Goal: Information Seeking & Learning: Learn about a topic

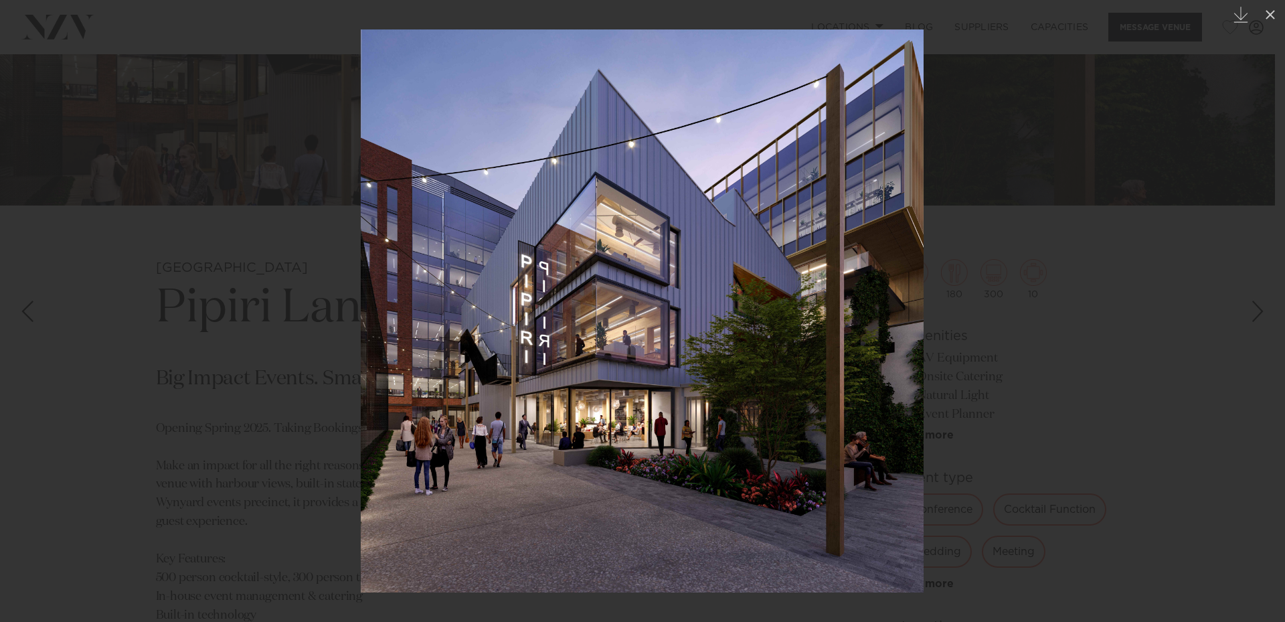
click at [609, 428] on img at bounding box center [642, 310] width 563 height 563
click at [1038, 83] on div at bounding box center [642, 311] width 1285 height 622
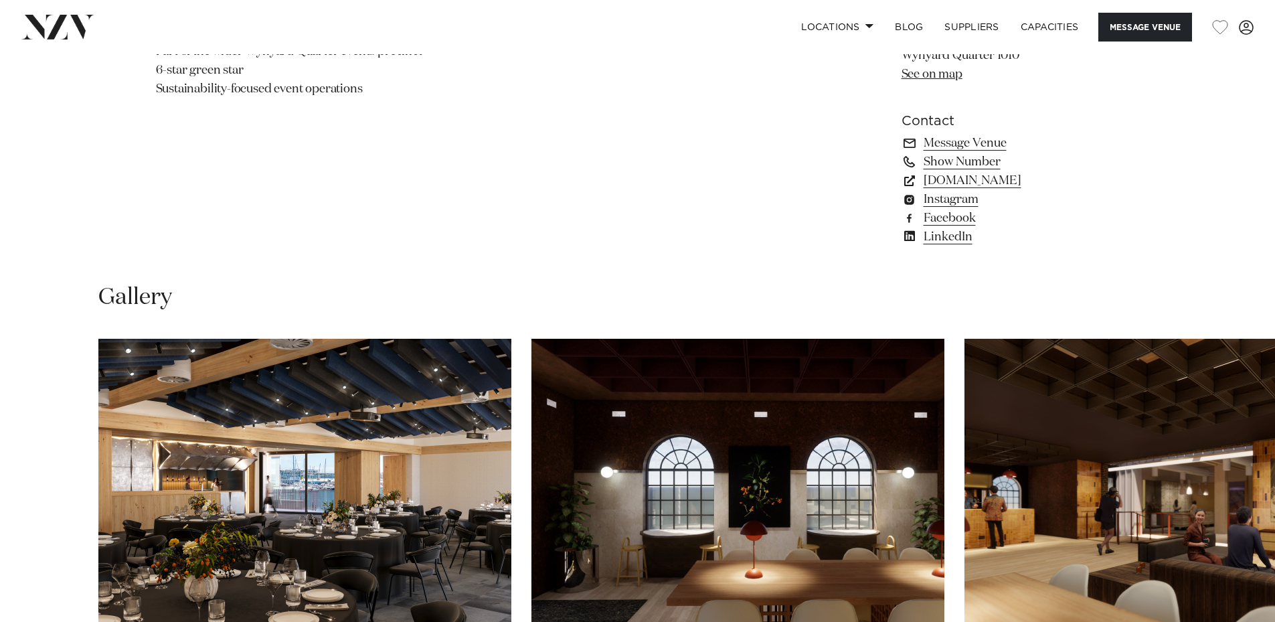
scroll to position [1115, 0]
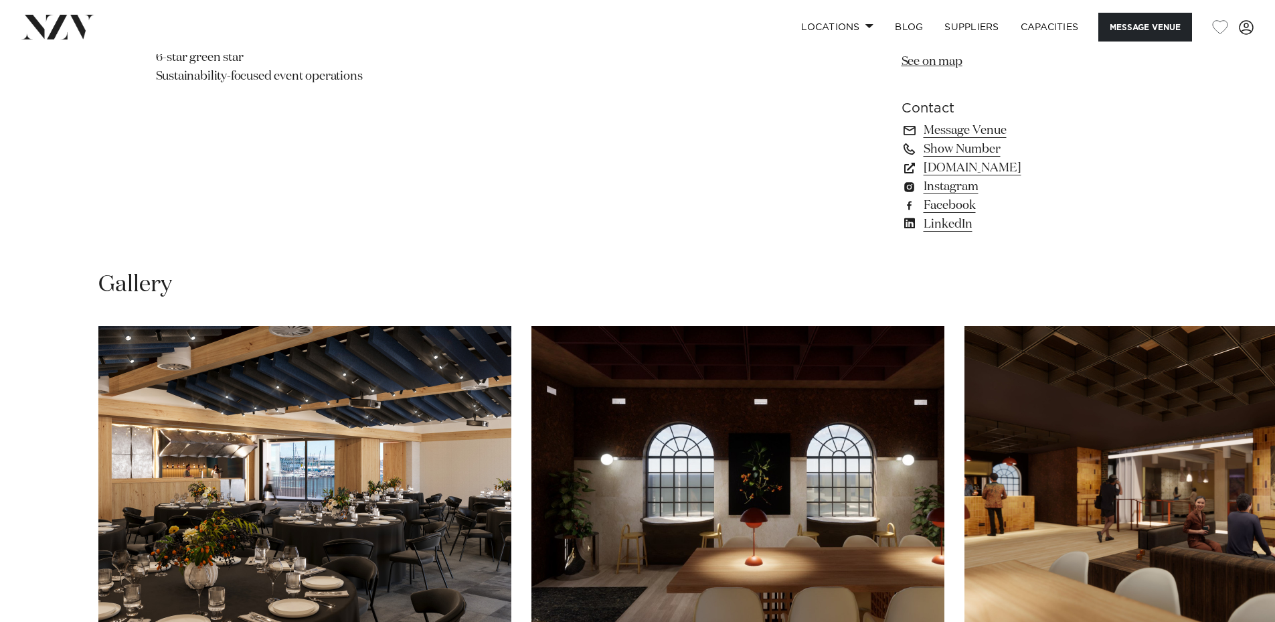
click at [260, 452] on img "1 / 8" at bounding box center [304, 477] width 413 height 303
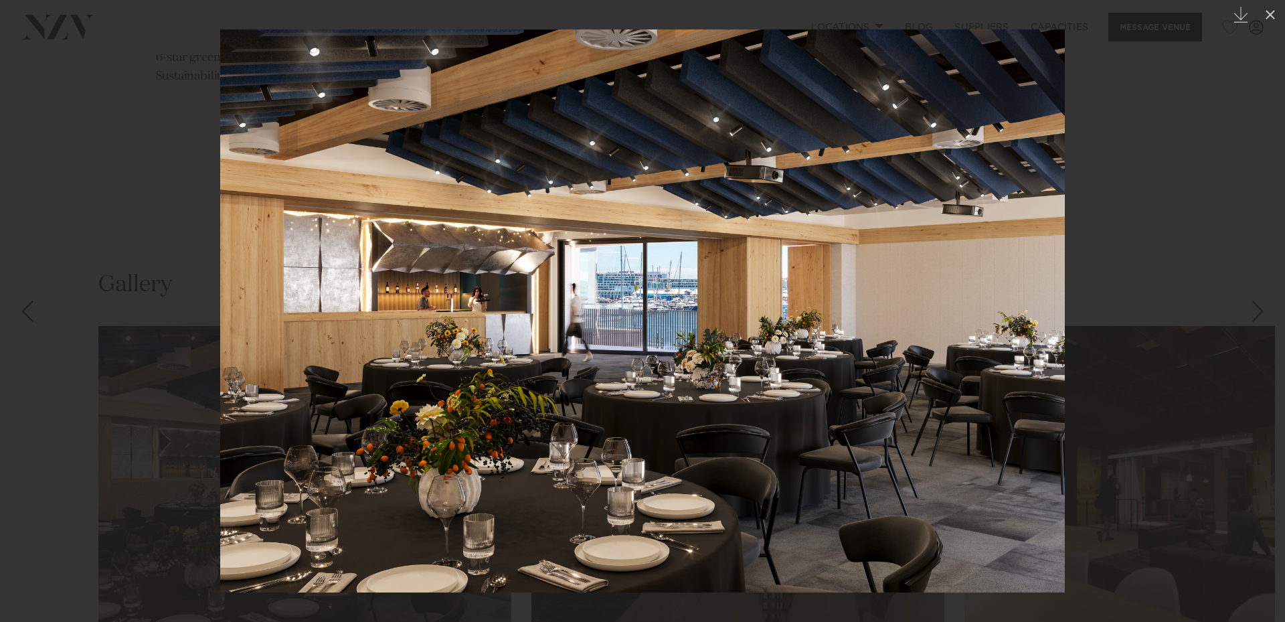
click at [1250, 251] on div at bounding box center [642, 311] width 1285 height 622
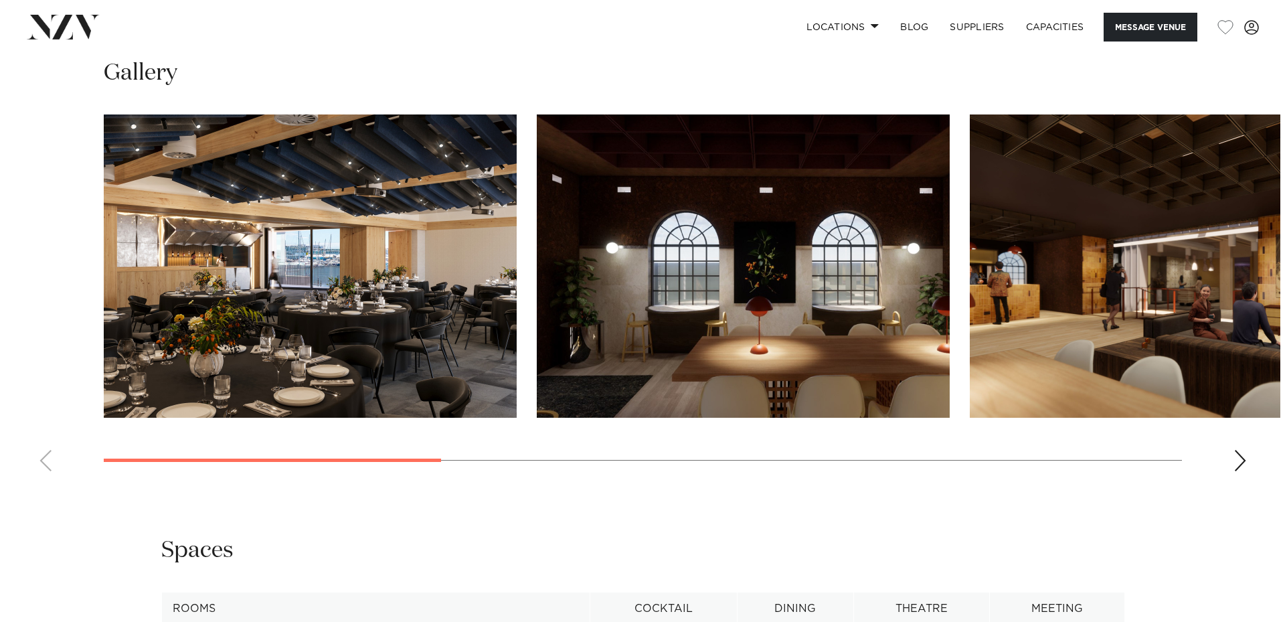
scroll to position [1338, 0]
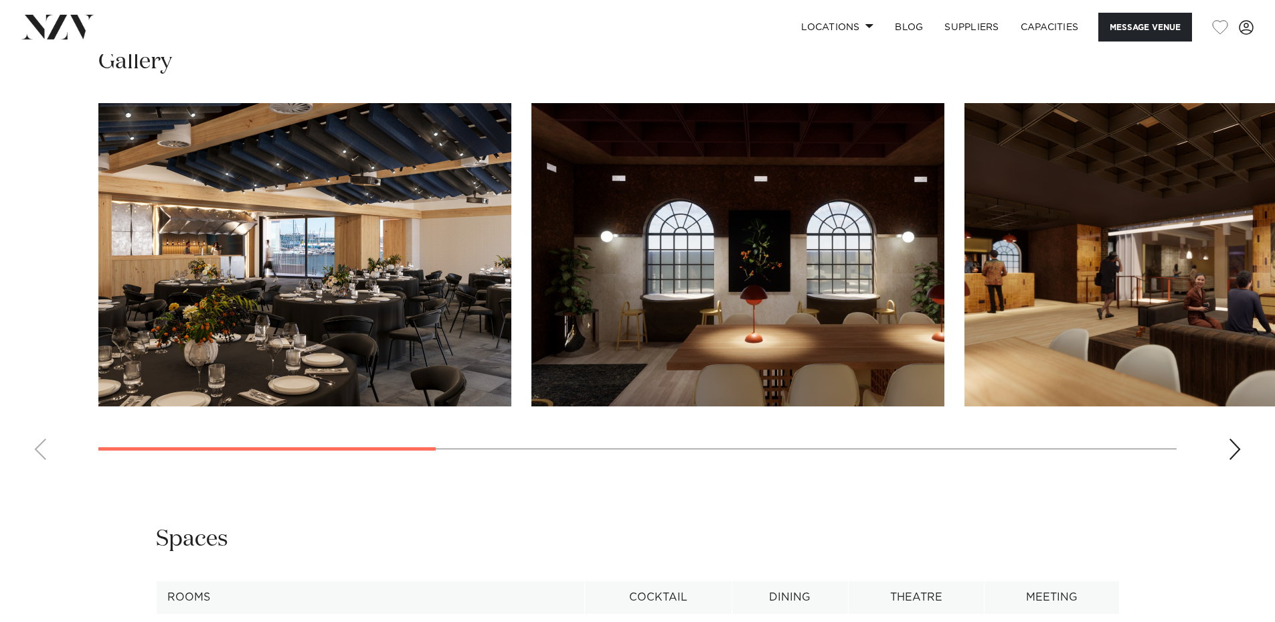
click at [754, 223] on img "2 / 8" at bounding box center [737, 254] width 413 height 303
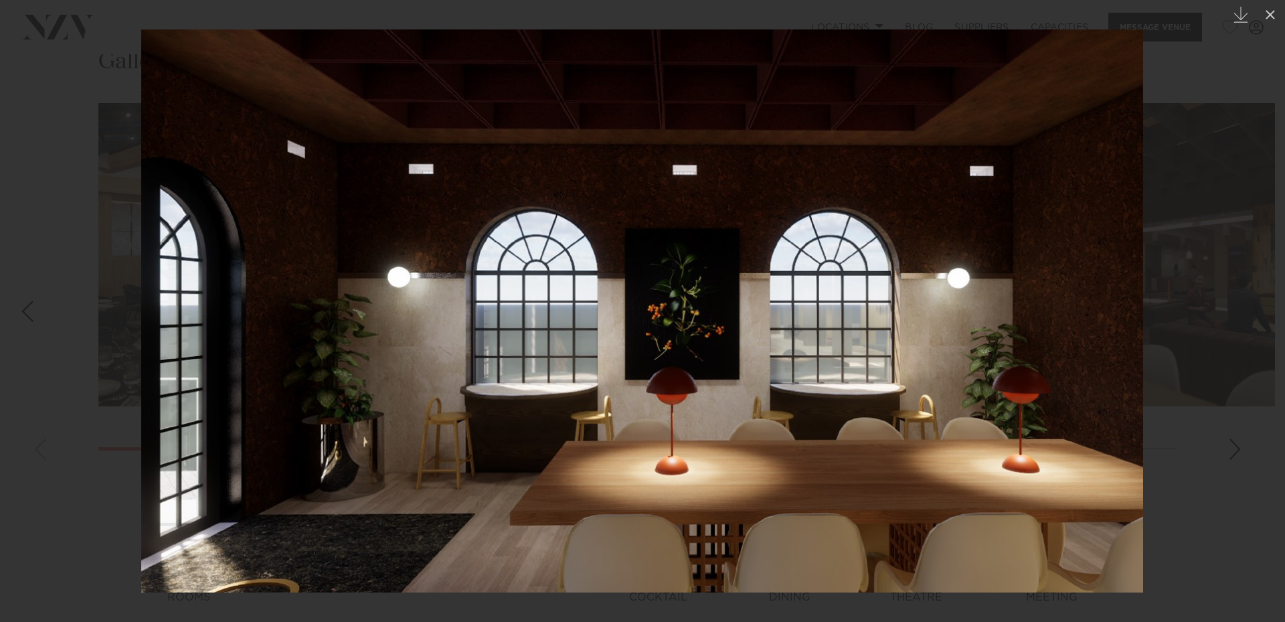
click at [1206, 268] on div at bounding box center [642, 311] width 1285 height 622
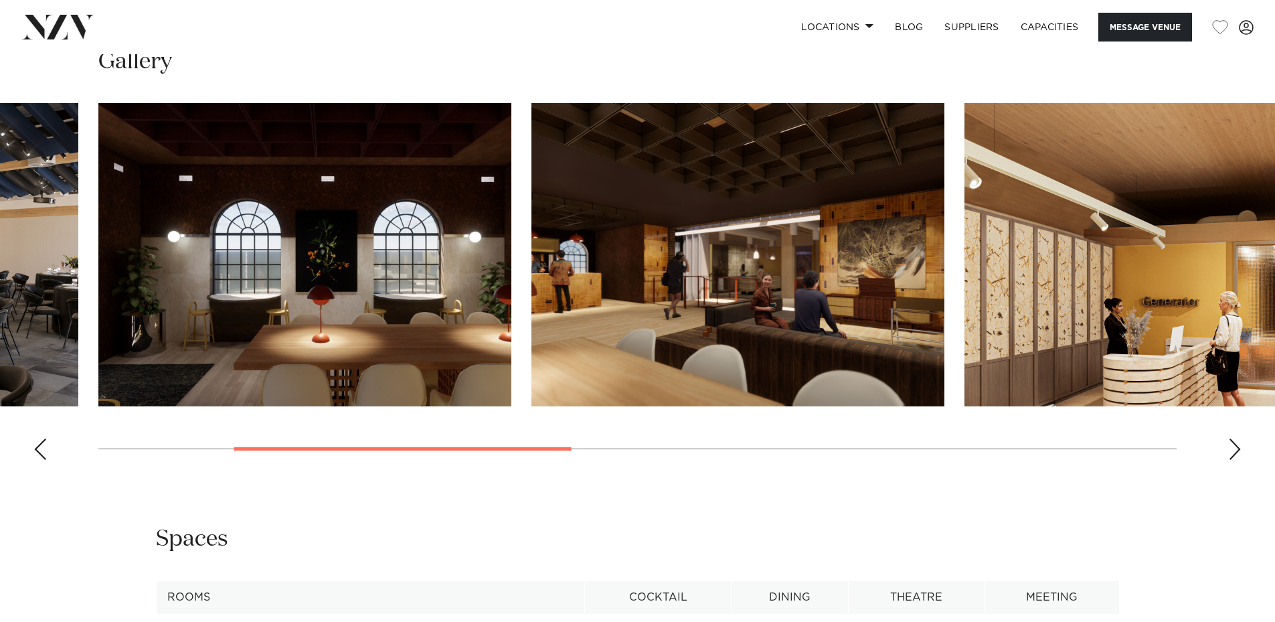
click at [678, 316] on img "3 / 8" at bounding box center [737, 254] width 413 height 303
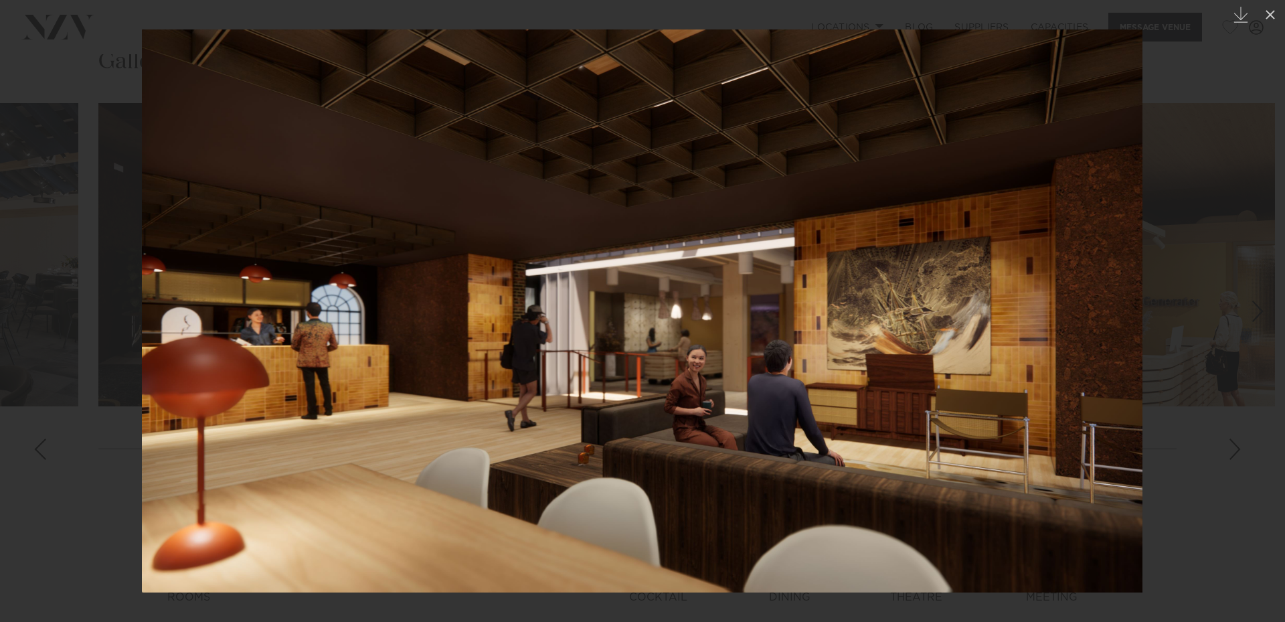
click at [1211, 256] on div at bounding box center [642, 311] width 1285 height 622
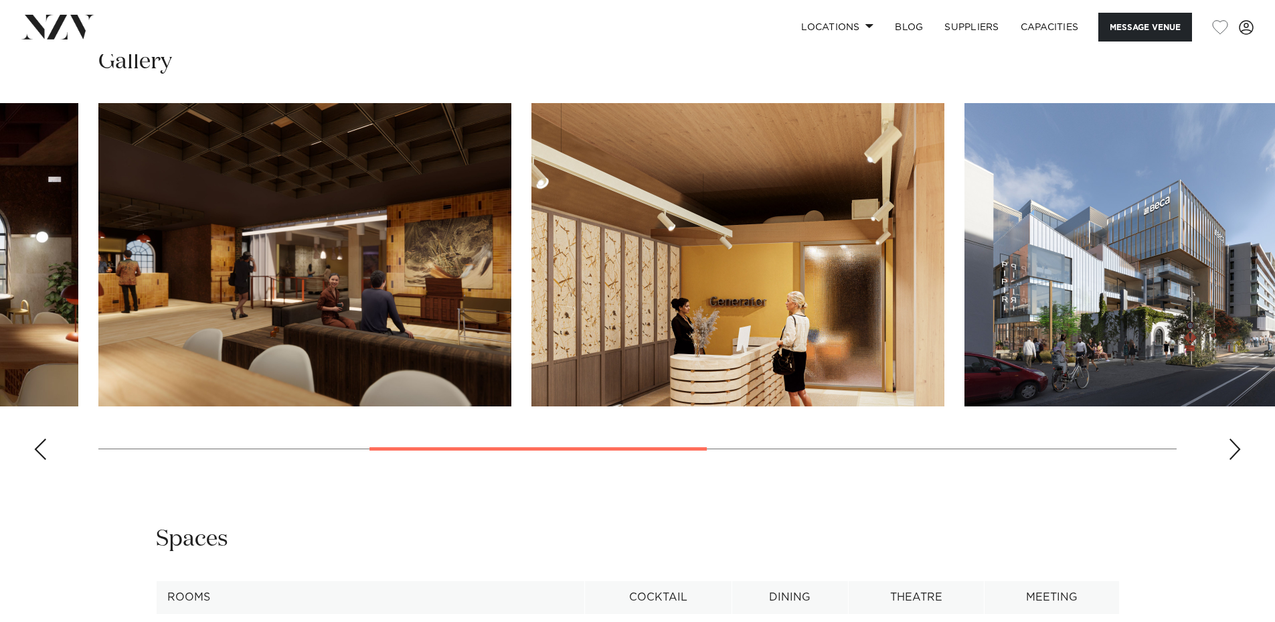
click at [1211, 256] on img "5 / 8" at bounding box center [1170, 254] width 413 height 303
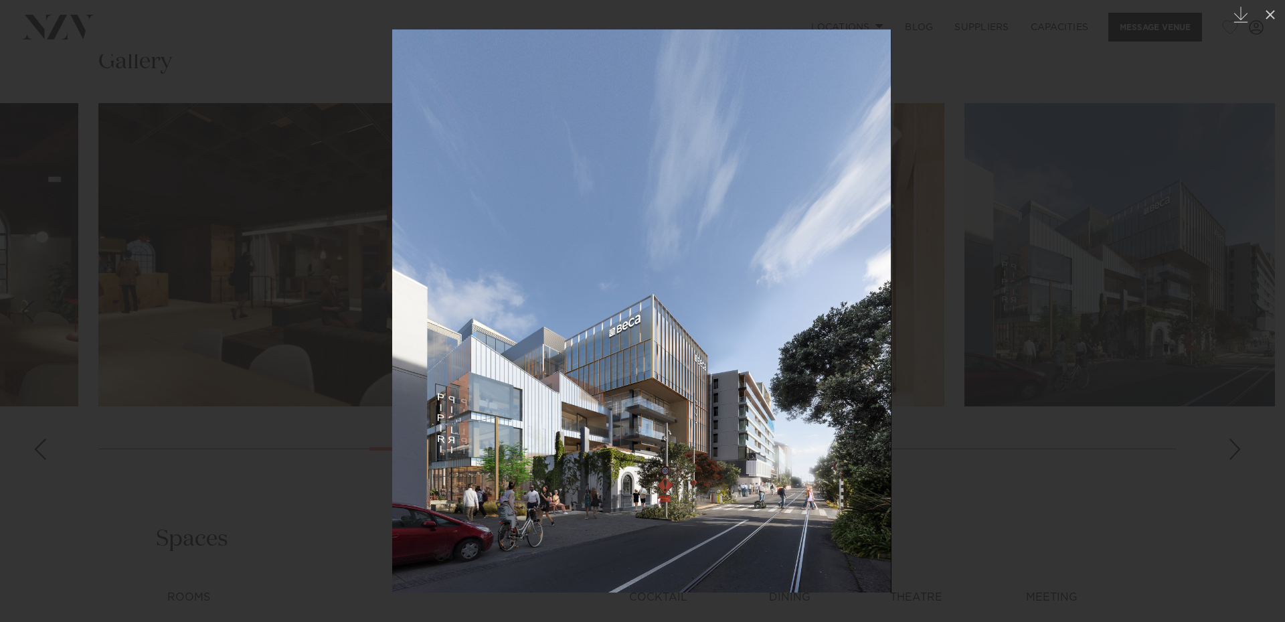
click at [1208, 254] on div at bounding box center [642, 311] width 1285 height 622
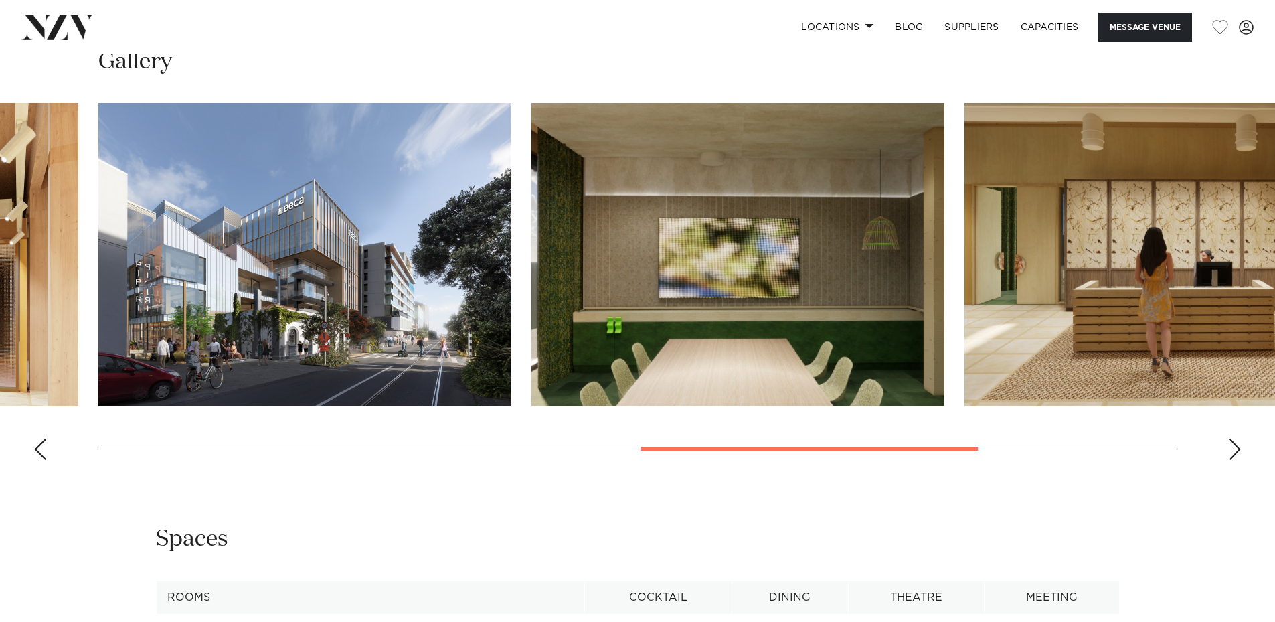
click at [1231, 446] on div "Next slide" at bounding box center [1234, 448] width 13 height 21
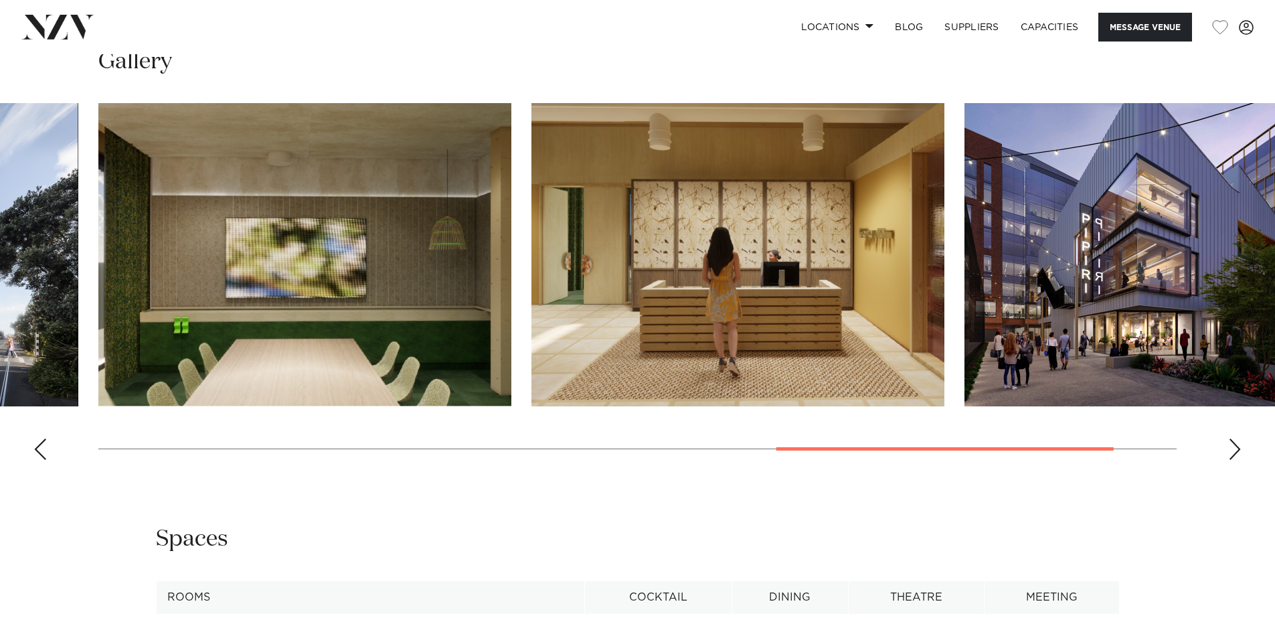
click at [1233, 469] on swiper-container at bounding box center [637, 286] width 1275 height 367
click at [1235, 454] on div "Next slide" at bounding box center [1234, 448] width 13 height 21
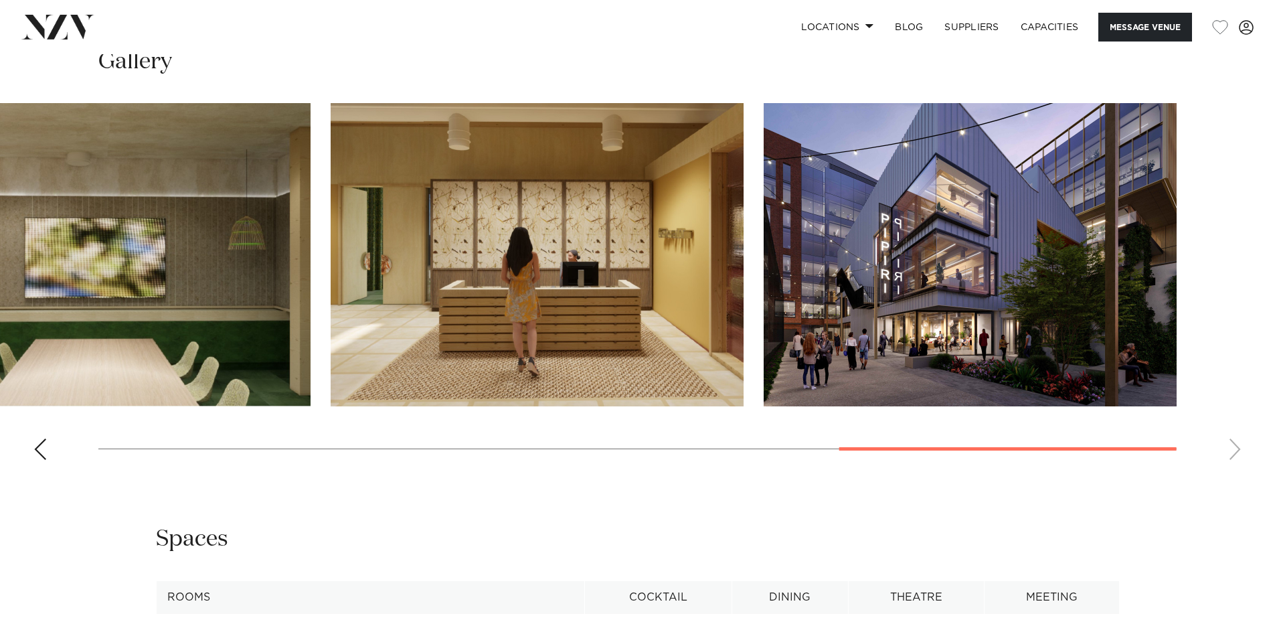
click at [33, 450] on swiper-container at bounding box center [637, 286] width 1275 height 367
click at [33, 449] on swiper-container at bounding box center [637, 286] width 1275 height 367
click at [35, 448] on div "Previous slide" at bounding box center [39, 448] width 13 height 21
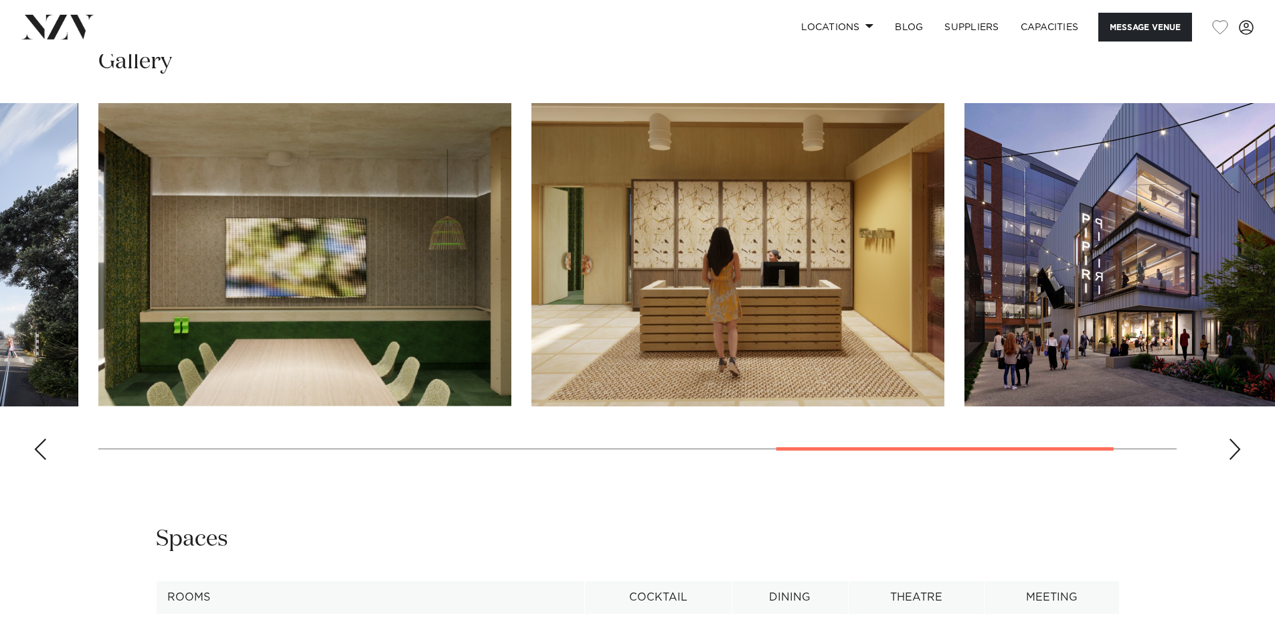
click at [35, 448] on div "Previous slide" at bounding box center [39, 448] width 13 height 21
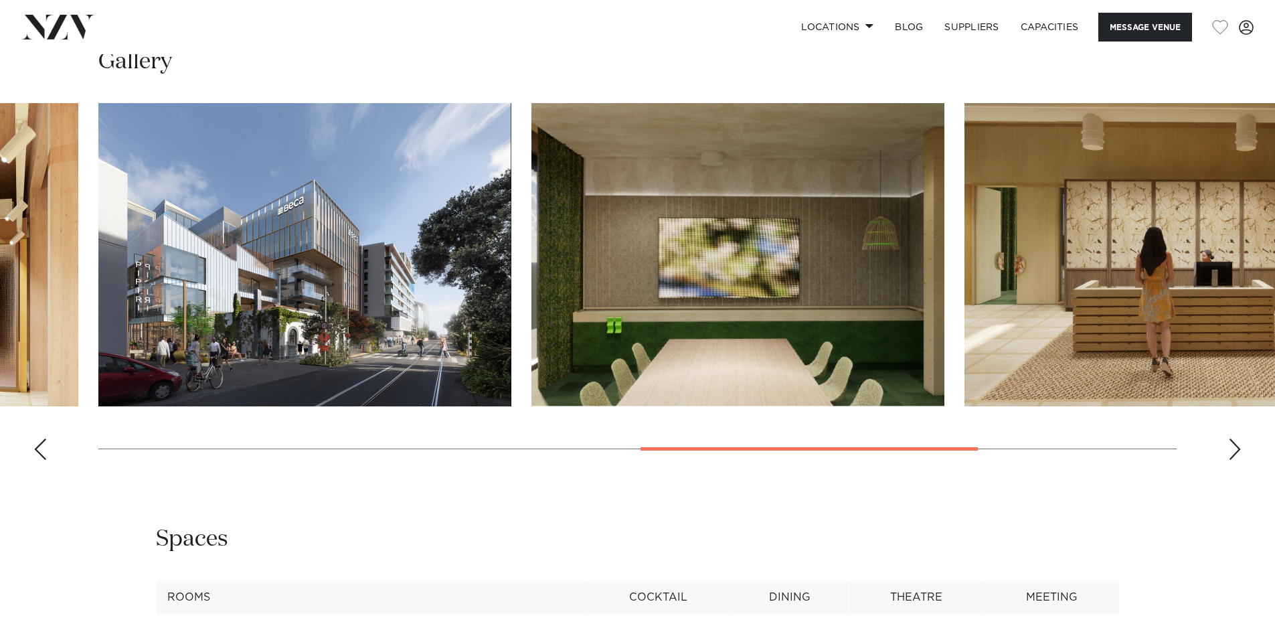
click at [35, 448] on div "Previous slide" at bounding box center [39, 448] width 13 height 21
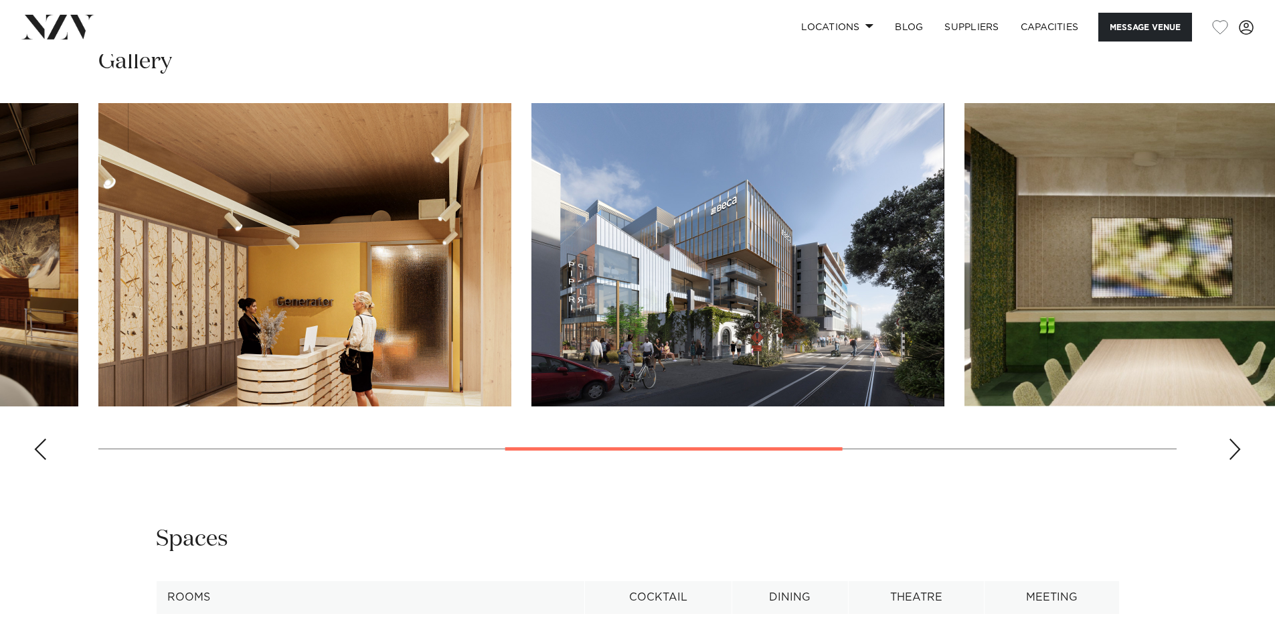
click at [35, 448] on div "Previous slide" at bounding box center [39, 448] width 13 height 21
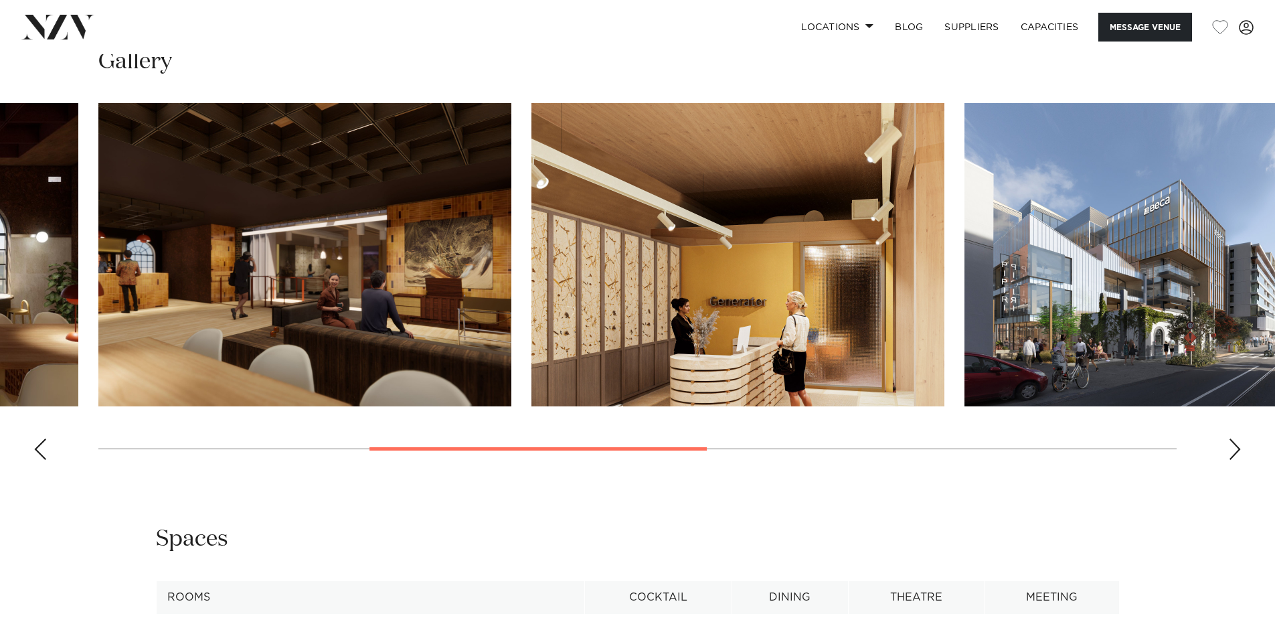
click at [35, 448] on div "Previous slide" at bounding box center [39, 448] width 13 height 21
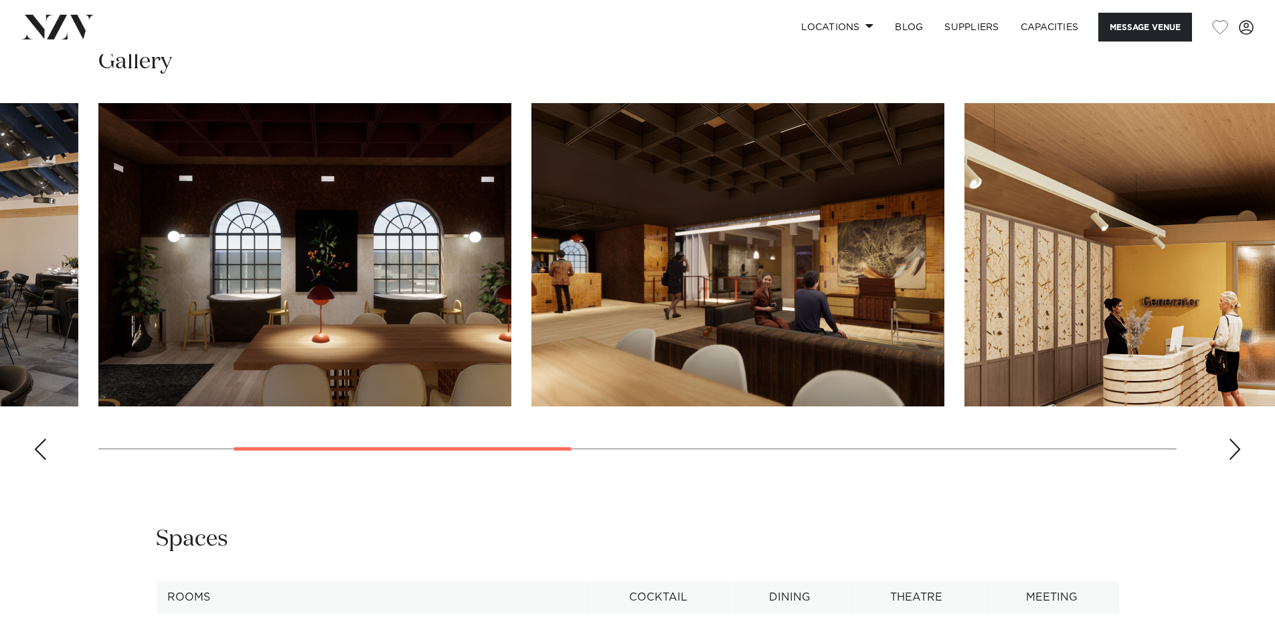
click at [35, 448] on div "Previous slide" at bounding box center [39, 448] width 13 height 21
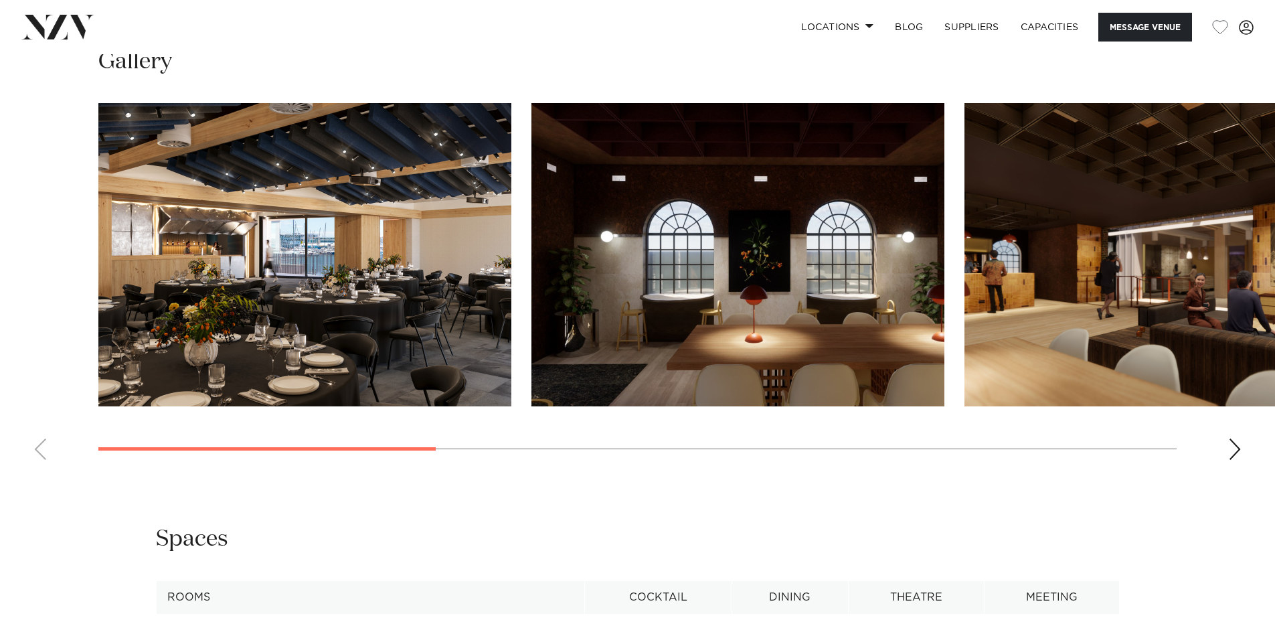
click at [1253, 260] on img "3 / 8" at bounding box center [1170, 254] width 413 height 303
